Goal: Information Seeking & Learning: Learn about a topic

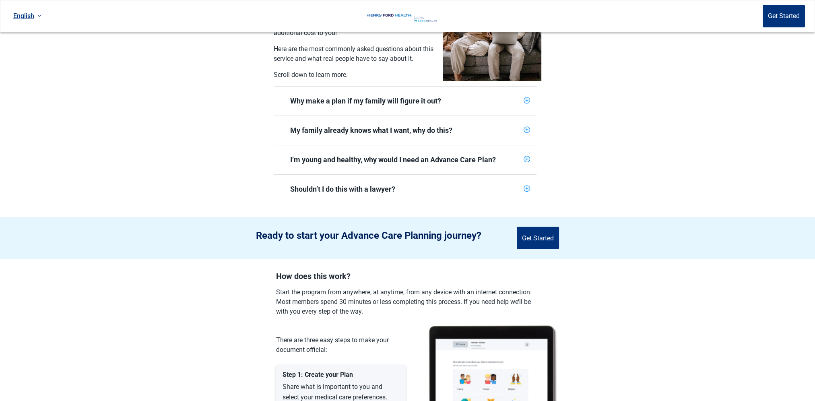
scroll to position [242, 0]
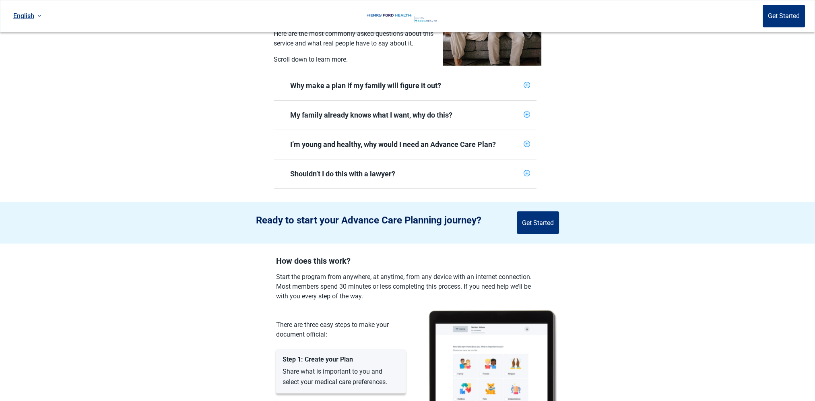
click at [380, 159] on div "Shouldn’t I do this with a lawyer?" at bounding box center [405, 173] width 263 height 29
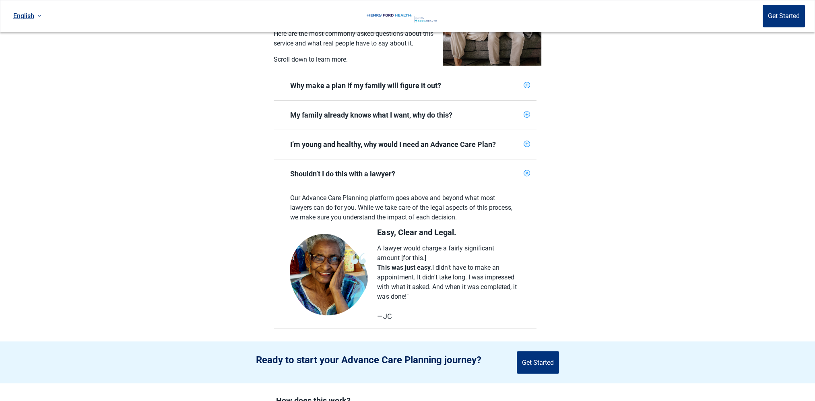
click at [383, 188] on div "Our Advance Care Planning platform goes above and beyond what most lawyers can …" at bounding box center [405, 258] width 263 height 140
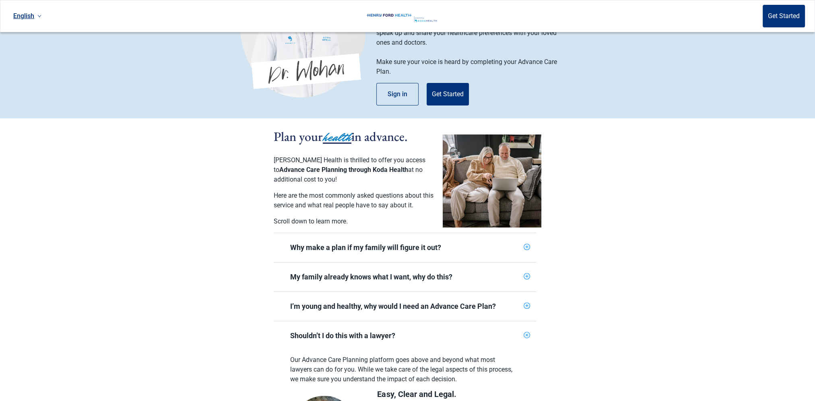
scroll to position [201, 0]
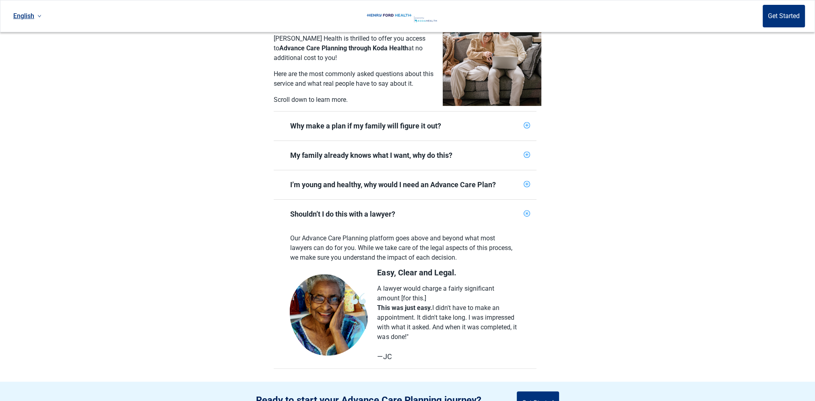
click at [314, 146] on span "My family already knows what I want, why do this?" at bounding box center [400, 155] width 240 height 19
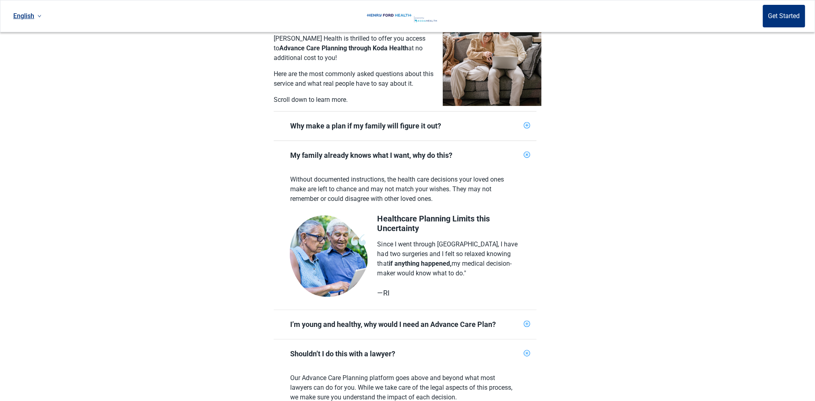
click at [323, 124] on div "Why make a plan if my family will figure it out?" at bounding box center [405, 126] width 230 height 10
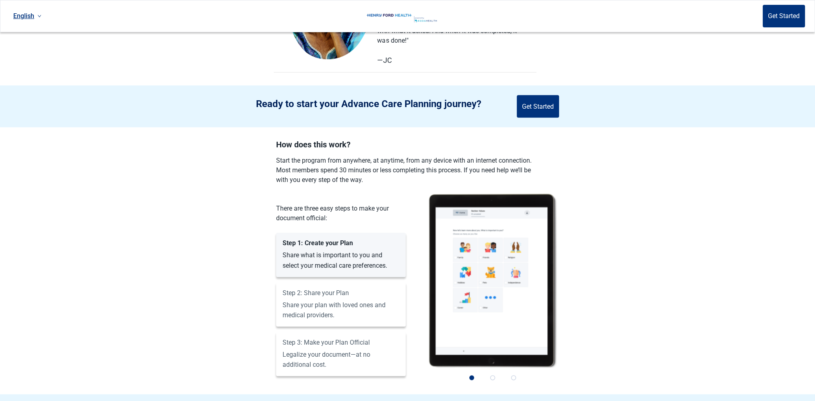
scroll to position [845, 0]
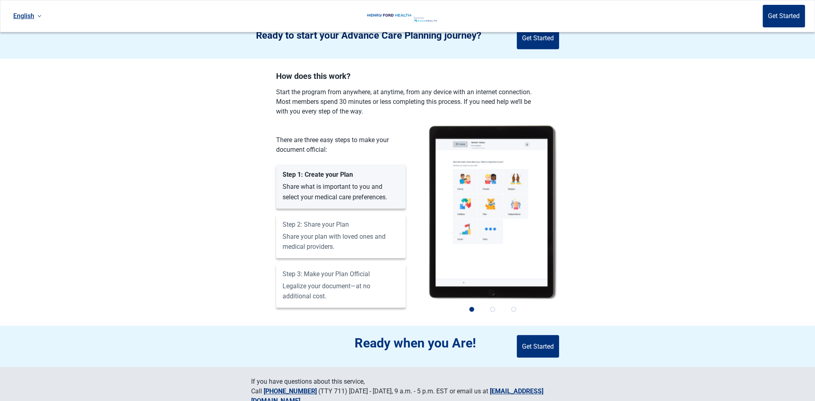
click at [360, 179] on label "Step 1: Create your Plan Share what is important to you and select your medical…" at bounding box center [341, 186] width 117 height 30
click at [353, 221] on div "Step 2: Share your Plan" at bounding box center [341, 225] width 117 height 8
click at [360, 273] on div "Step 3: Make your Plan Official Legalize your document—at no additional cost." at bounding box center [341, 286] width 130 height 44
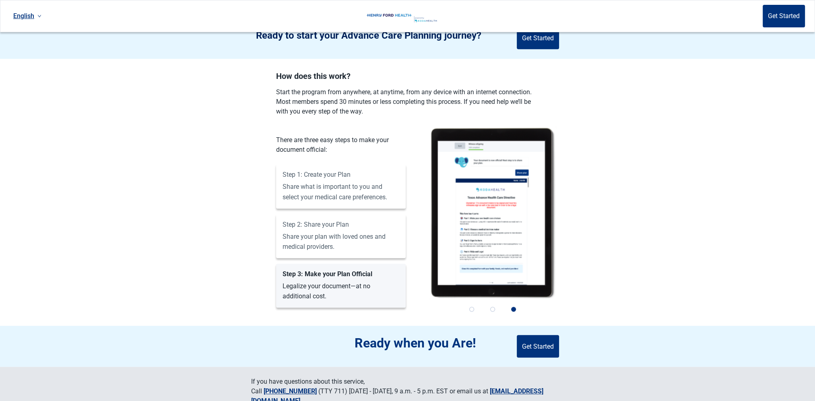
click at [359, 232] on label "Step 2: Share your Plan Share your plan with loved ones and medical providers." at bounding box center [341, 236] width 117 height 30
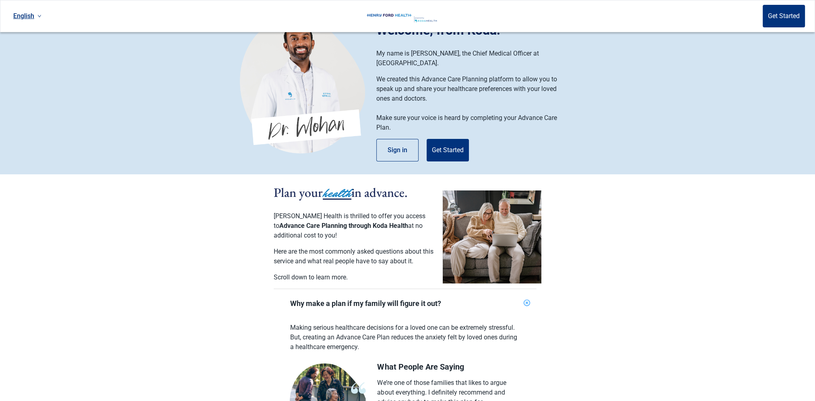
scroll to position [40, 0]
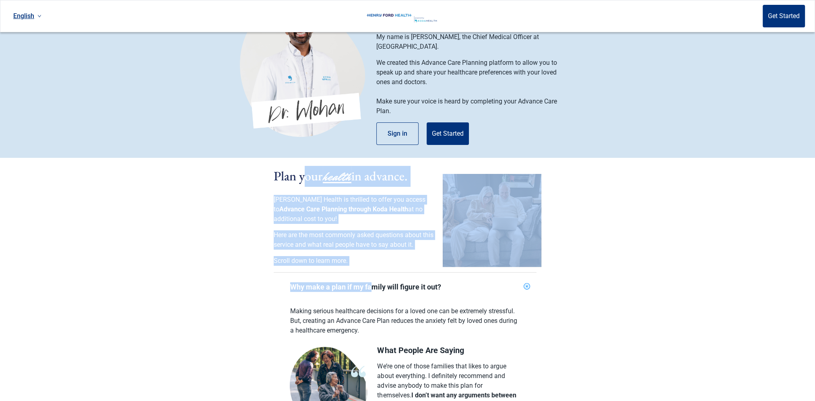
drag, startPoint x: 306, startPoint y: 177, endPoint x: 369, endPoint y: 269, distance: 111.2
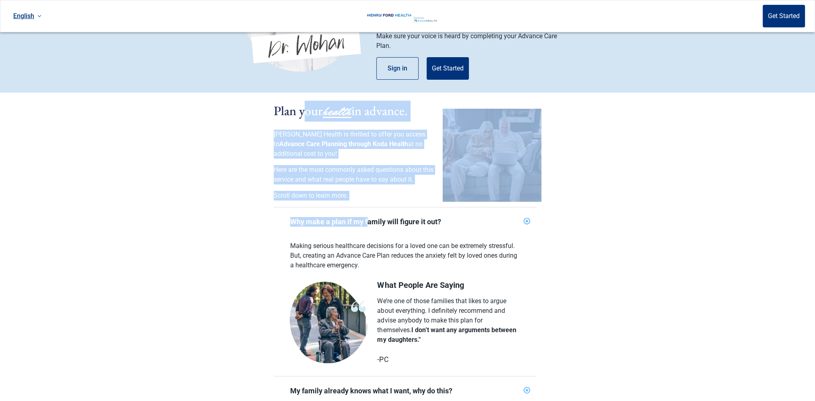
scroll to position [161, 0]
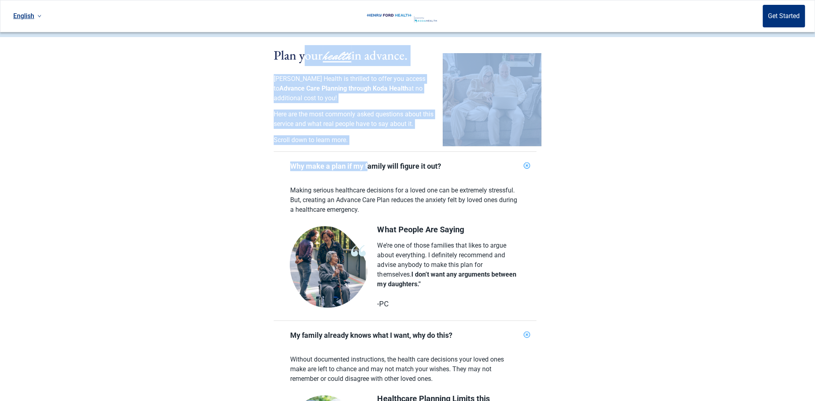
click at [325, 110] on p "Here are the most commonly asked questions about this service and what real peo…" at bounding box center [354, 119] width 161 height 19
drag, startPoint x: 346, startPoint y: 57, endPoint x: 392, endPoint y: 165, distance: 117.0
click at [392, 165] on div "Plan your health in advance. [PERSON_NAME] Health is thrilled to offer you acce…" at bounding box center [408, 362] width 268 height 651
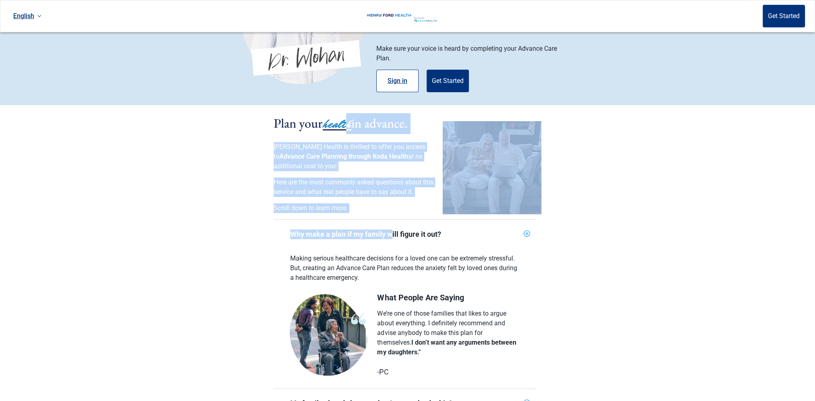
scroll to position [0, 0]
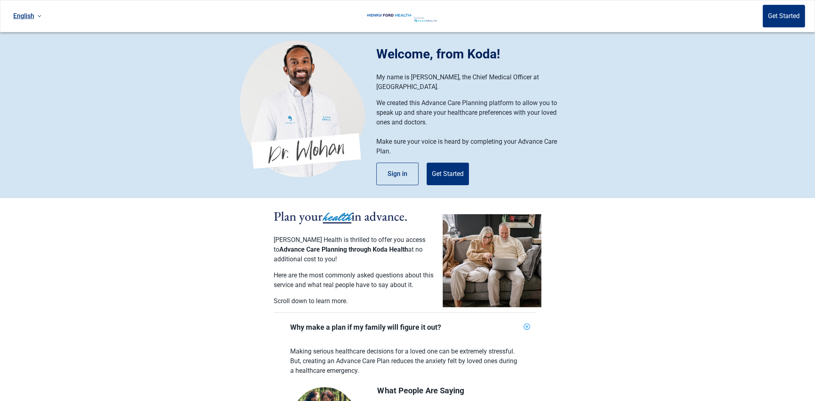
click at [278, 186] on section "Welcome, from Koda! My name is [PERSON_NAME], the Chief Medical Officer at [GEO…" at bounding box center [407, 115] width 815 height 166
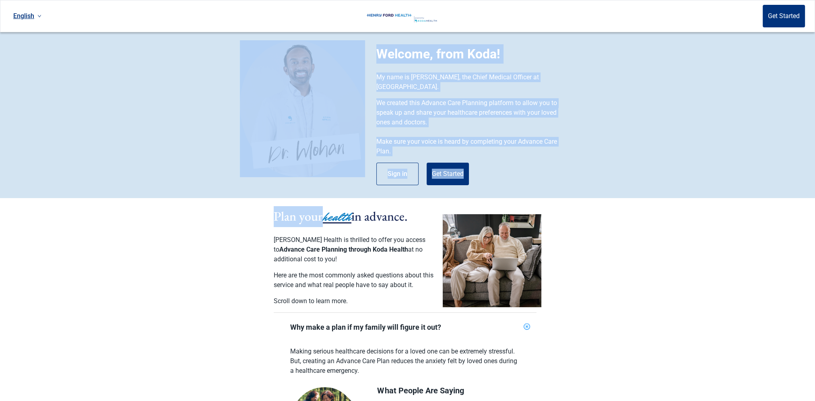
drag, startPoint x: 314, startPoint y: 190, endPoint x: 321, endPoint y: 209, distance: 20.6
click at [615, 113] on section "Welcome, from Koda! My name is [PERSON_NAME], the Chief Medical Officer at [GEO…" at bounding box center [407, 115] width 815 height 166
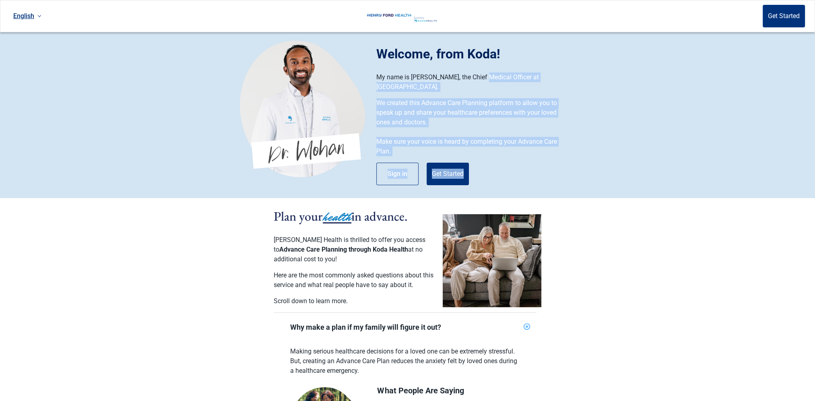
drag, startPoint x: 485, startPoint y: 80, endPoint x: 558, endPoint y: 152, distance: 102.2
click at [558, 152] on div "Welcome, from Koda! My name is [PERSON_NAME], the Chief Medical Officer at [GEO…" at bounding box center [475, 114] width 199 height 141
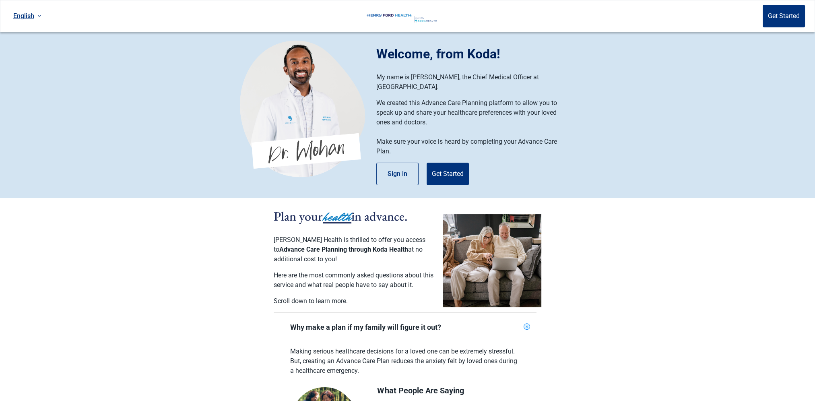
click at [558, 152] on div "Welcome, from Koda! My name is [PERSON_NAME], the Chief Medical Officer at [GEO…" at bounding box center [475, 114] width 199 height 141
drag, startPoint x: 390, startPoint y: 52, endPoint x: 420, endPoint y: 51, distance: 30.2
click at [420, 51] on h1 "Welcome, from Koda!" at bounding box center [475, 53] width 199 height 19
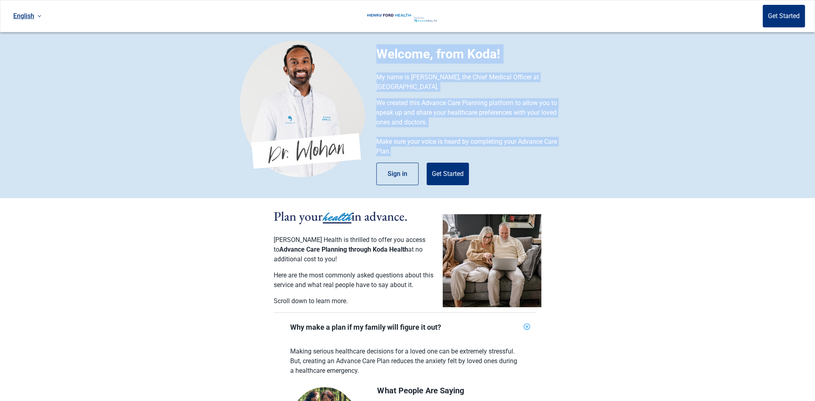
drag, startPoint x: 378, startPoint y: 54, endPoint x: 473, endPoint y: 143, distance: 130.4
click at [473, 143] on div "Welcome, from Koda! My name is [PERSON_NAME], the Chief Medical Officer at [GEO…" at bounding box center [475, 114] width 199 height 141
click at [624, 137] on section "Welcome, from Koda! My name is [PERSON_NAME], the Chief Medical Officer at [GEO…" at bounding box center [407, 115] width 815 height 166
